Goal: Task Accomplishment & Management: Use online tool/utility

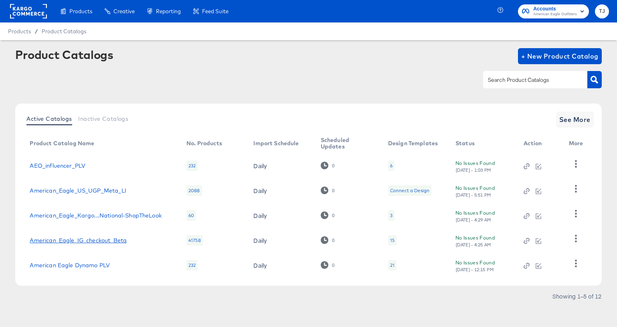
click at [81, 240] on link "American_Eagle_IG_checkout_Beta" at bounding box center [78, 240] width 97 height 6
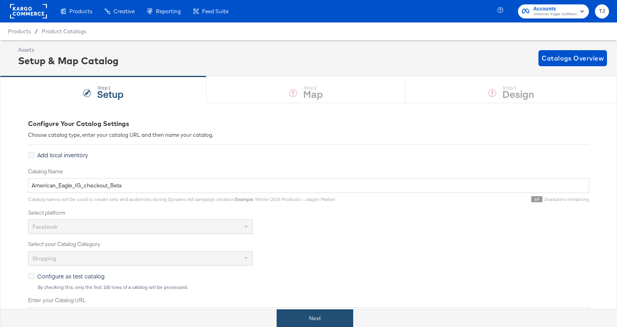
click at [343, 315] on button "Next" at bounding box center [315, 318] width 77 height 18
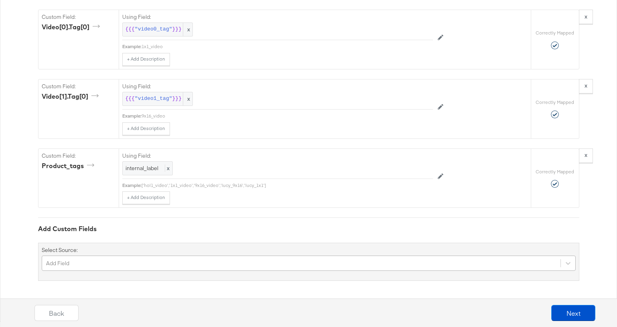
scroll to position [3320, 0]
click at [287, 262] on div "Add Field" at bounding box center [309, 263] width 534 height 15
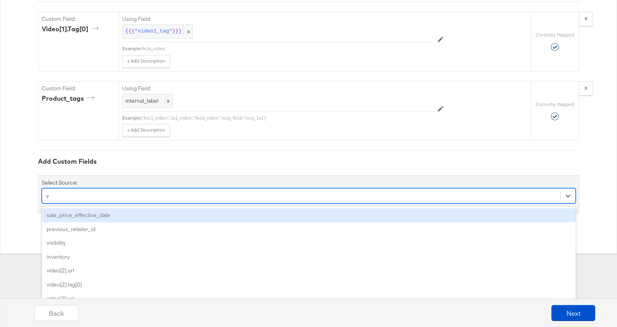
type input "vi"
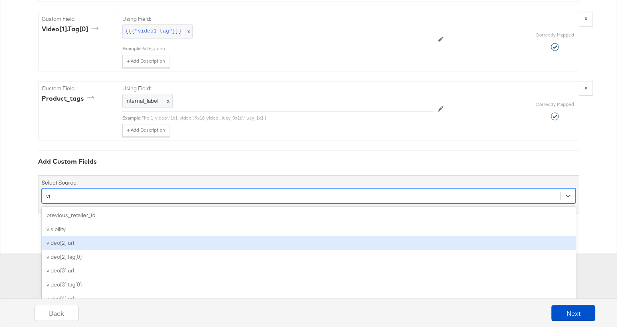
click at [275, 244] on div "video[2].url" at bounding box center [309, 243] width 534 height 14
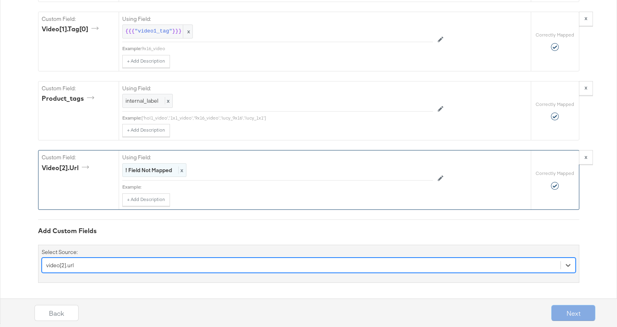
click at [184, 170] on div "! Field Not Mapped x" at bounding box center [154, 170] width 64 height 14
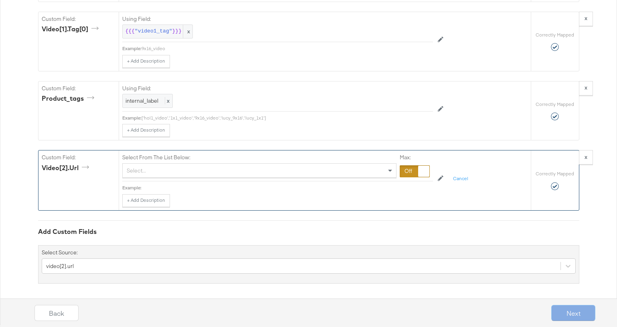
click at [186, 170] on div "Select..." at bounding box center [260, 171] width 274 height 14
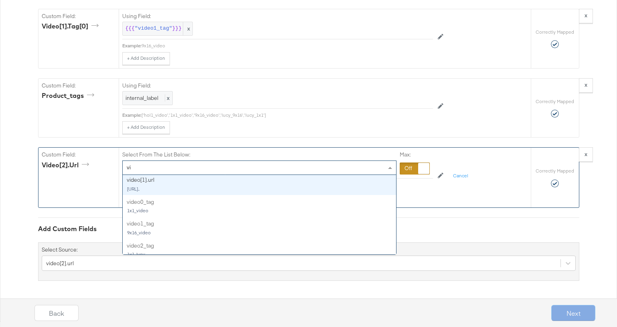
scroll to position [68, 0]
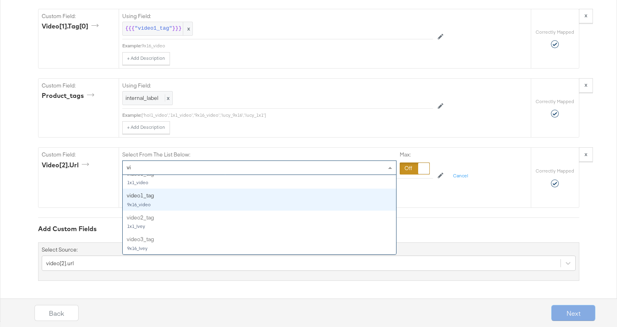
type input "vi"
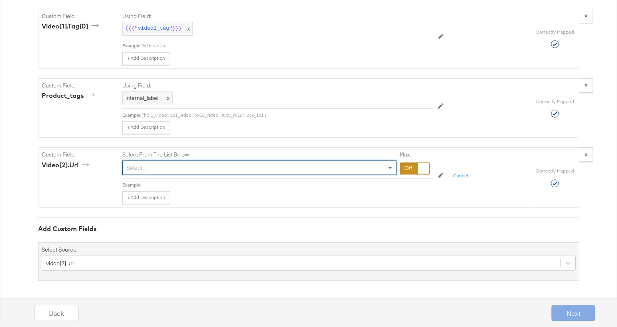
click at [391, 167] on span at bounding box center [390, 168] width 4 height 3
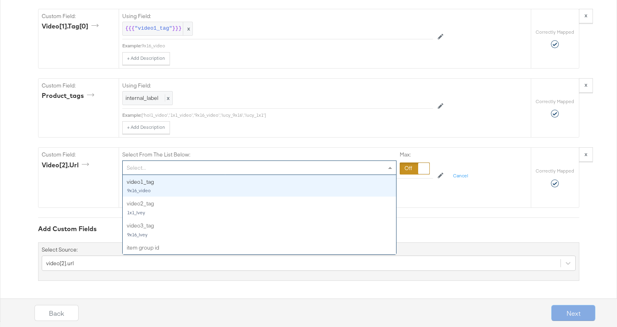
type input "1"
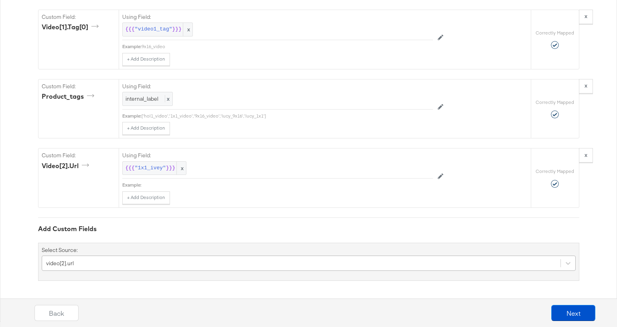
click at [321, 264] on div "video[2].url" at bounding box center [309, 263] width 534 height 15
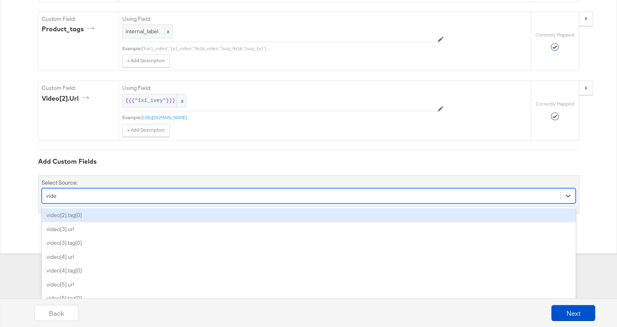
type input "video"
click at [318, 213] on div "video[2].tag[0]" at bounding box center [309, 215] width 534 height 14
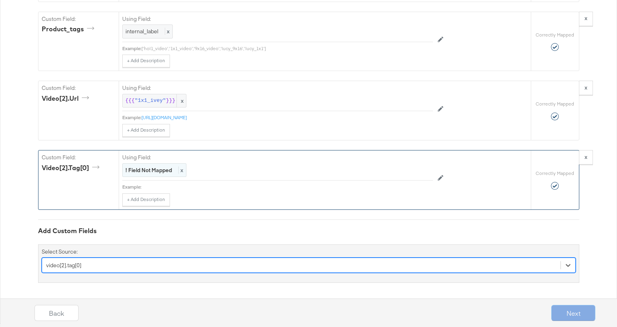
click at [182, 173] on span "x" at bounding box center [181, 170] width 5 height 7
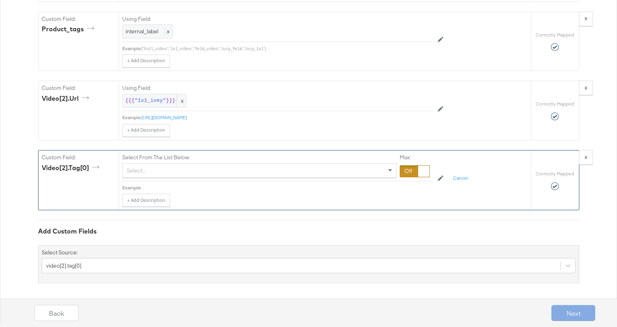
click at [186, 170] on div "Select..." at bounding box center [260, 171] width 274 height 14
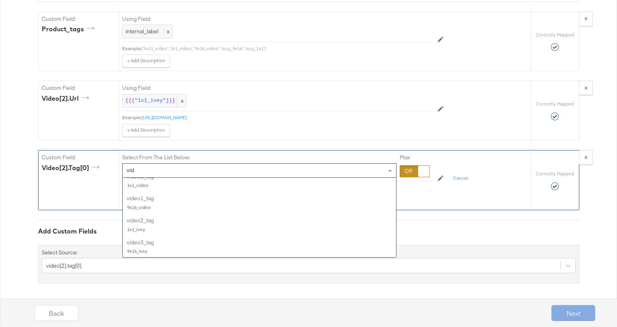
scroll to position [52, 0]
type input "vide"
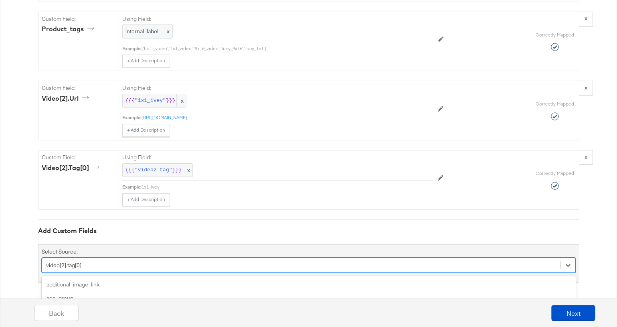
scroll to position [3459, 0]
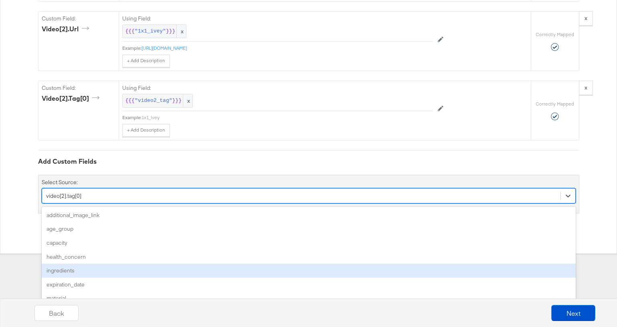
click at [138, 203] on div "option video[2].tag[0], selected. option ingredients focused, 5 of 134. 134 res…" at bounding box center [309, 195] width 534 height 15
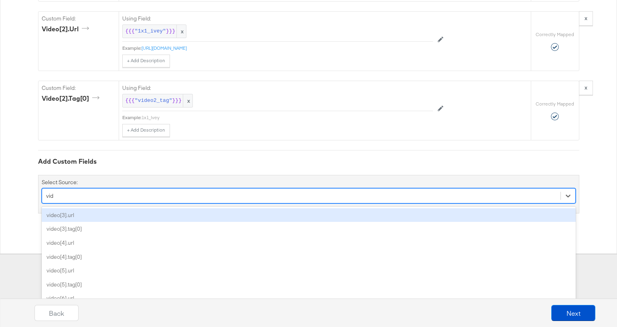
type input "vide"
click at [142, 212] on div "video[3].url" at bounding box center [309, 215] width 534 height 14
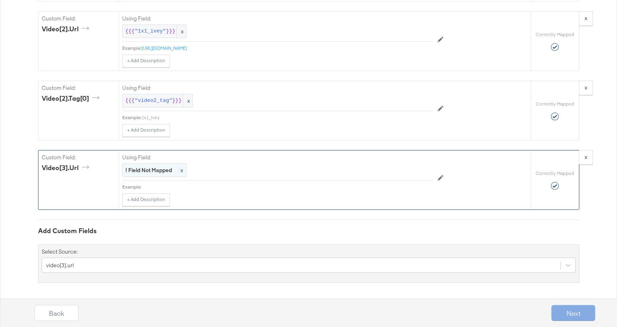
click at [182, 170] on span "x" at bounding box center [181, 170] width 5 height 7
click at [177, 173] on div "Select..." at bounding box center [260, 171] width 274 height 14
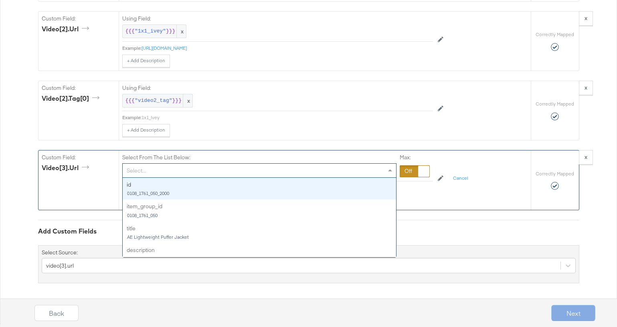
type input "9"
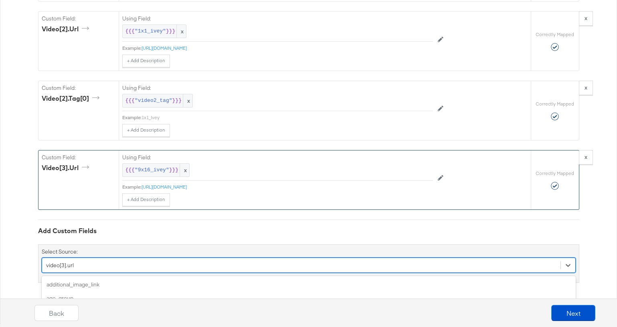
click at [182, 265] on div "option video[3].url, selected. option ingredients focused, 5 of 133. 133 result…" at bounding box center [309, 265] width 534 height 15
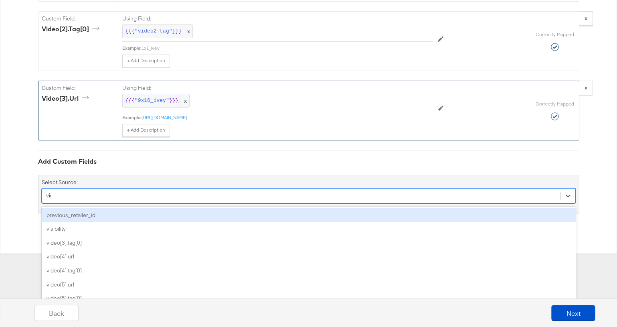
type input "vide"
click at [183, 214] on div "video[3].tag[0]" at bounding box center [309, 215] width 534 height 14
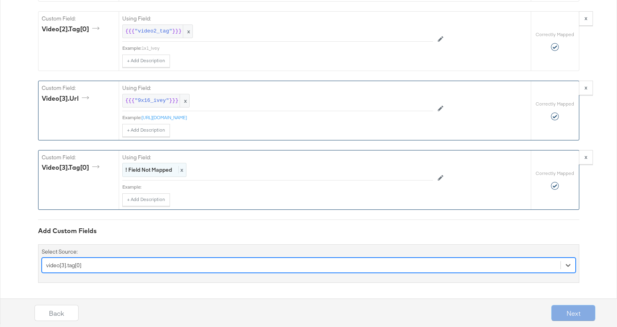
click at [160, 163] on div "! Field Not Mapped x" at bounding box center [154, 170] width 64 height 14
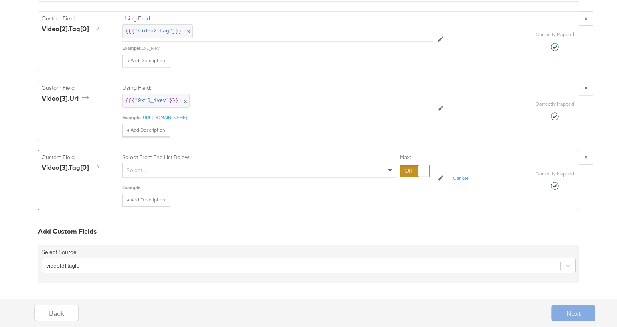
click at [162, 169] on div "Select..." at bounding box center [260, 170] width 274 height 14
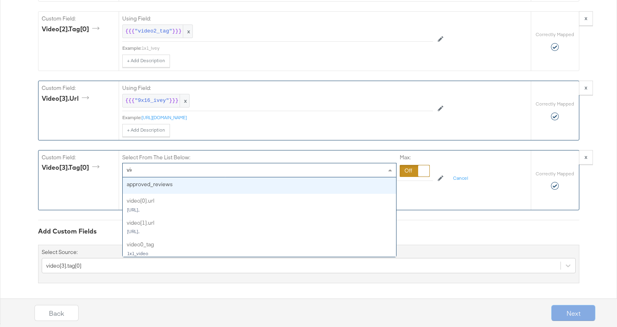
type input "vide"
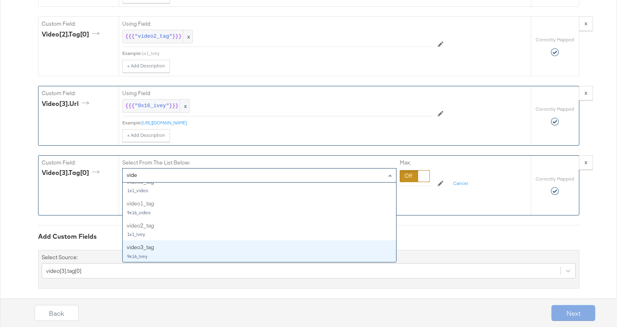
scroll to position [3523, 0]
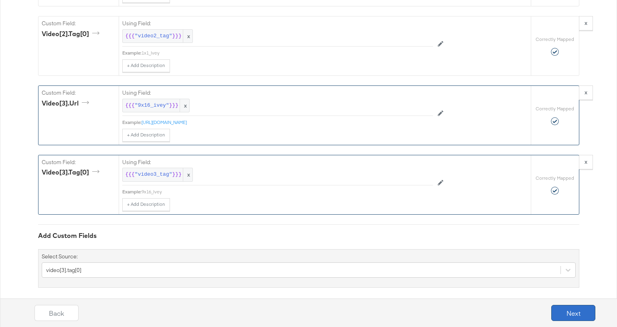
click at [582, 309] on button "Next" at bounding box center [574, 313] width 44 height 16
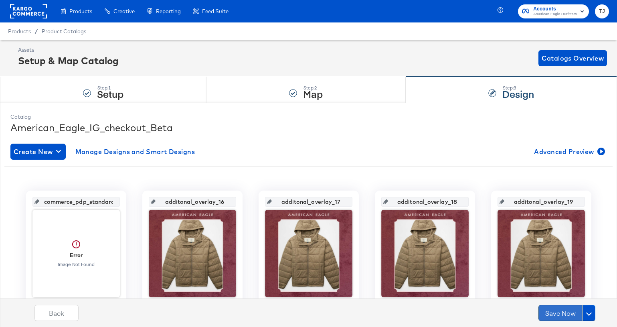
click at [563, 312] on button "Save Now" at bounding box center [561, 313] width 44 height 16
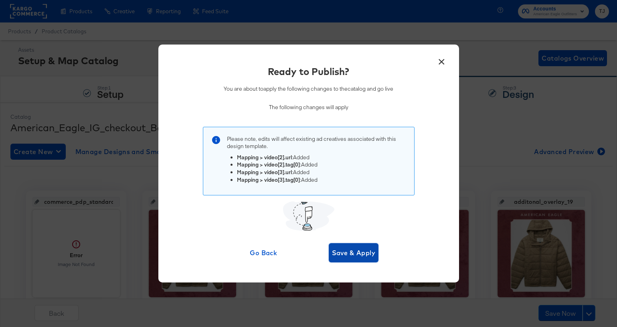
click at [353, 252] on span "Save & Apply" at bounding box center [354, 252] width 44 height 11
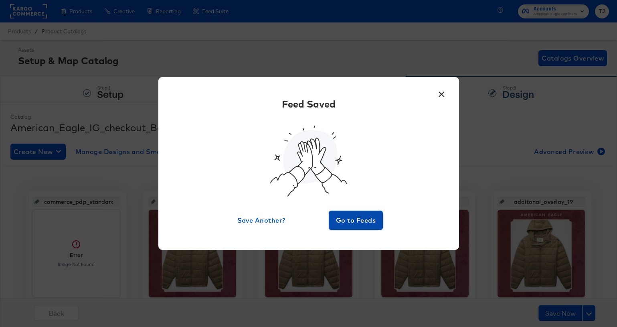
click at [368, 219] on span "Go to Feeds" at bounding box center [356, 220] width 48 height 11
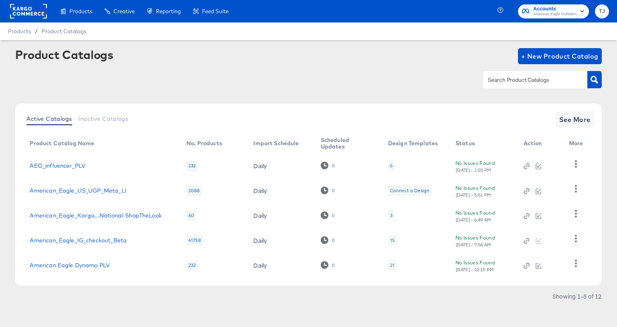
click at [26, 11] on rect at bounding box center [28, 11] width 37 height 14
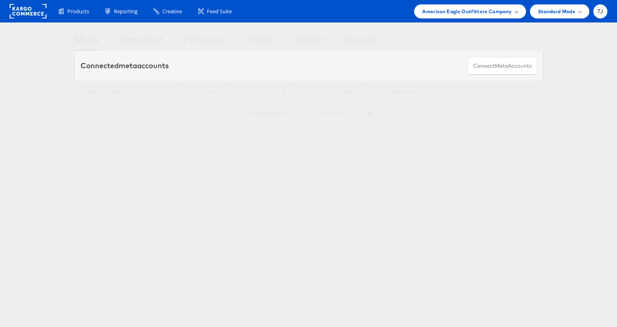
click at [514, 8] on div "American Eagle Outfitters Company" at bounding box center [469, 11] width 95 height 8
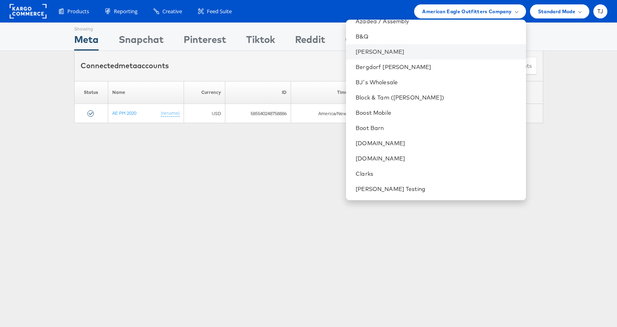
scroll to position [234, 0]
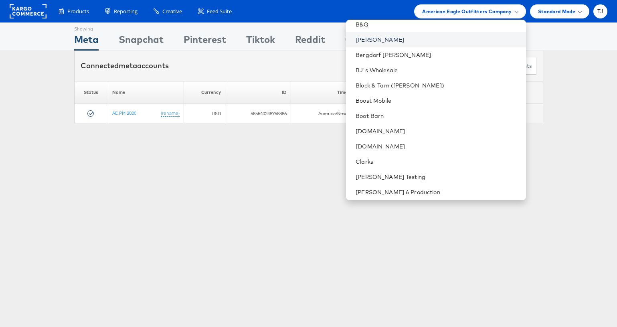
click at [423, 38] on link "Belk" at bounding box center [438, 40] width 164 height 8
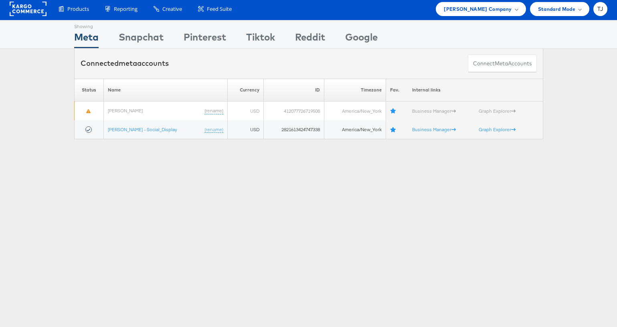
scroll to position [4, 0]
